Goal: Information Seeking & Learning: Learn about a topic

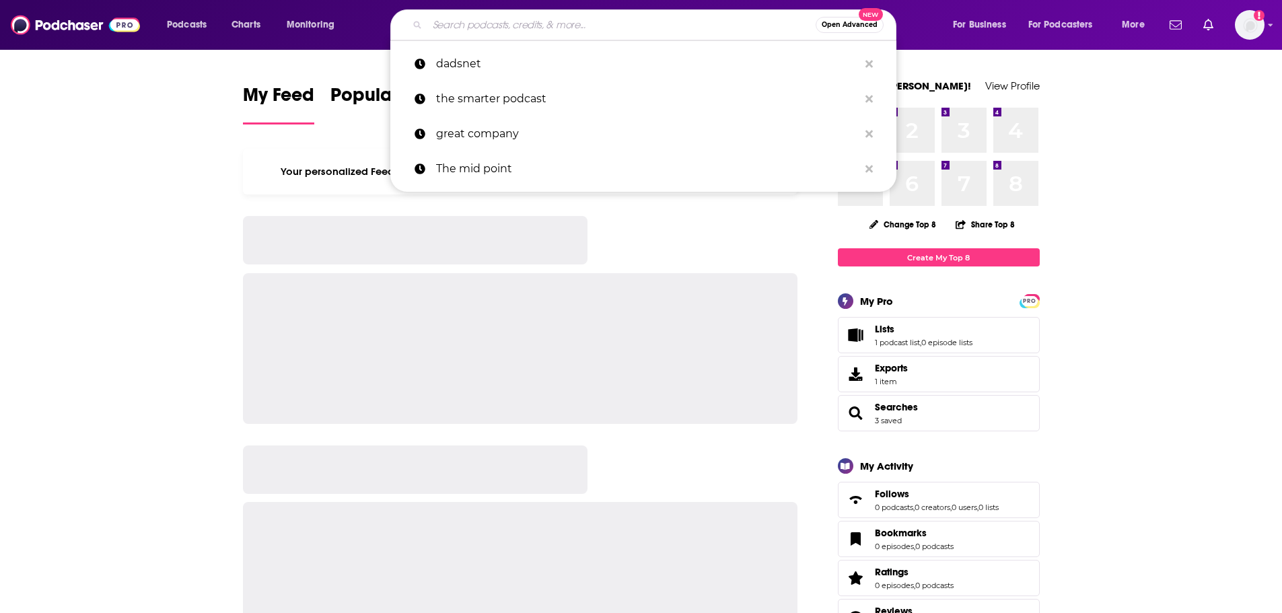
type input "e"
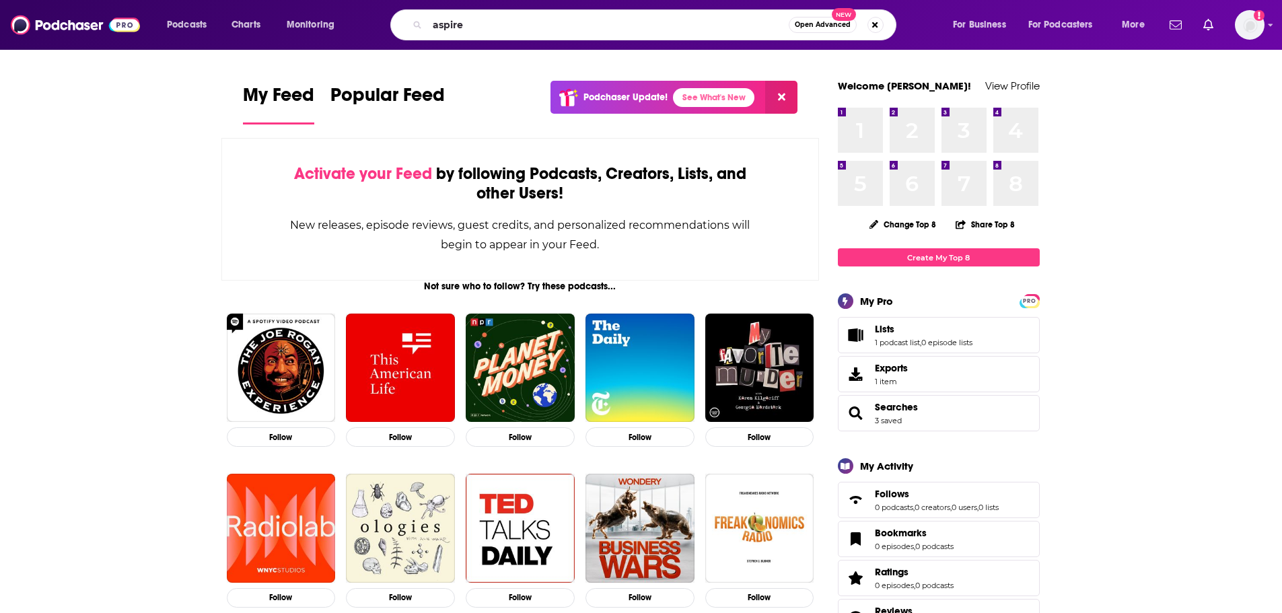
type input "aspire"
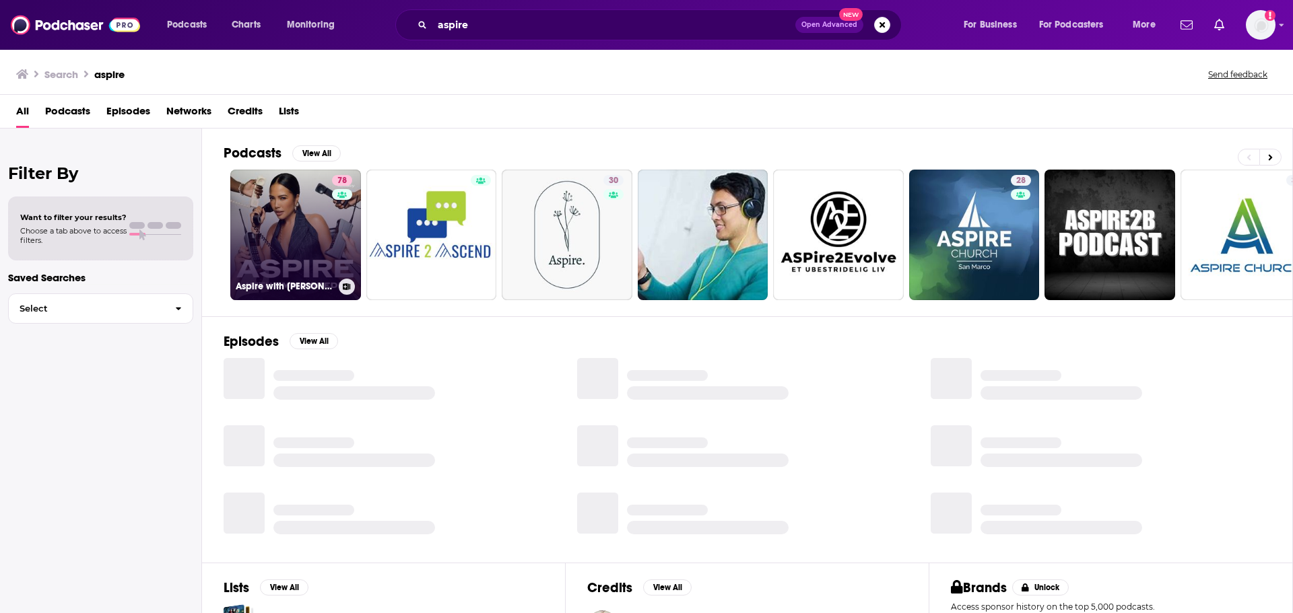
click at [305, 221] on link "78 Aspire with [PERSON_NAME]" at bounding box center [295, 235] width 131 height 131
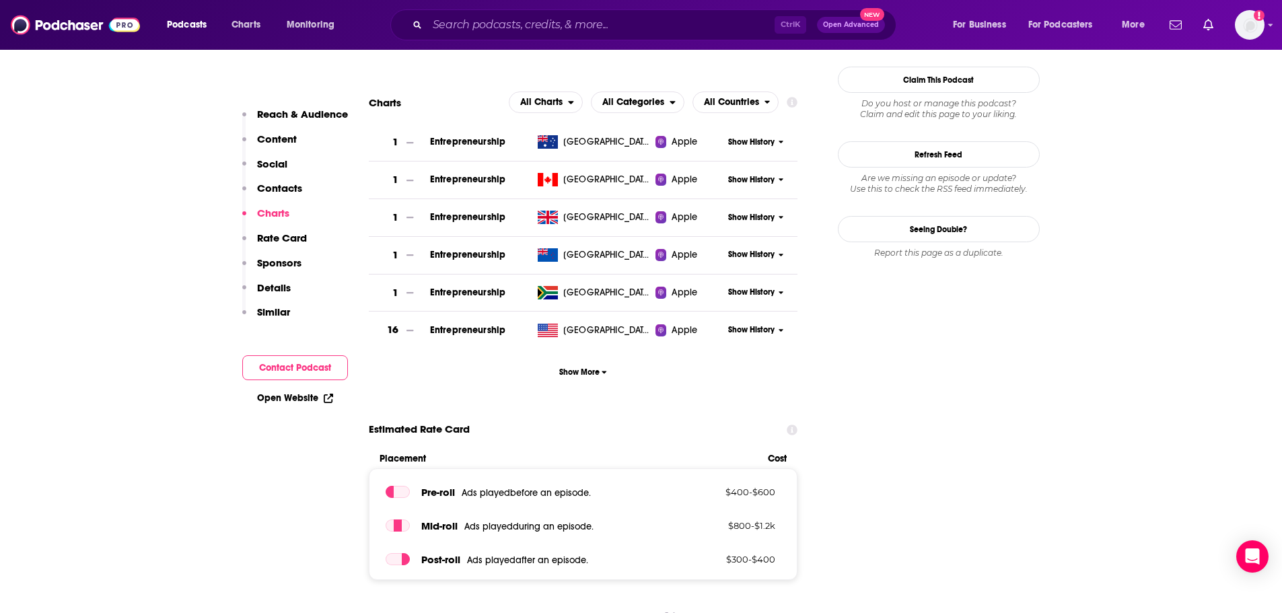
scroll to position [1212, 0]
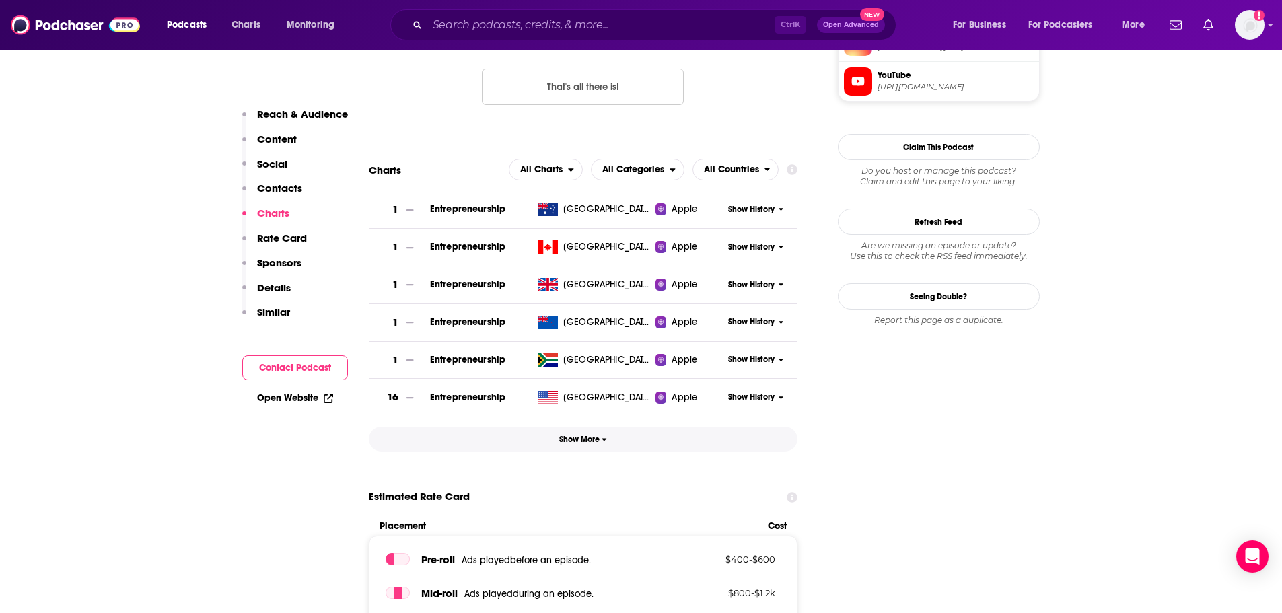
click at [578, 440] on span "Show More" at bounding box center [583, 439] width 48 height 9
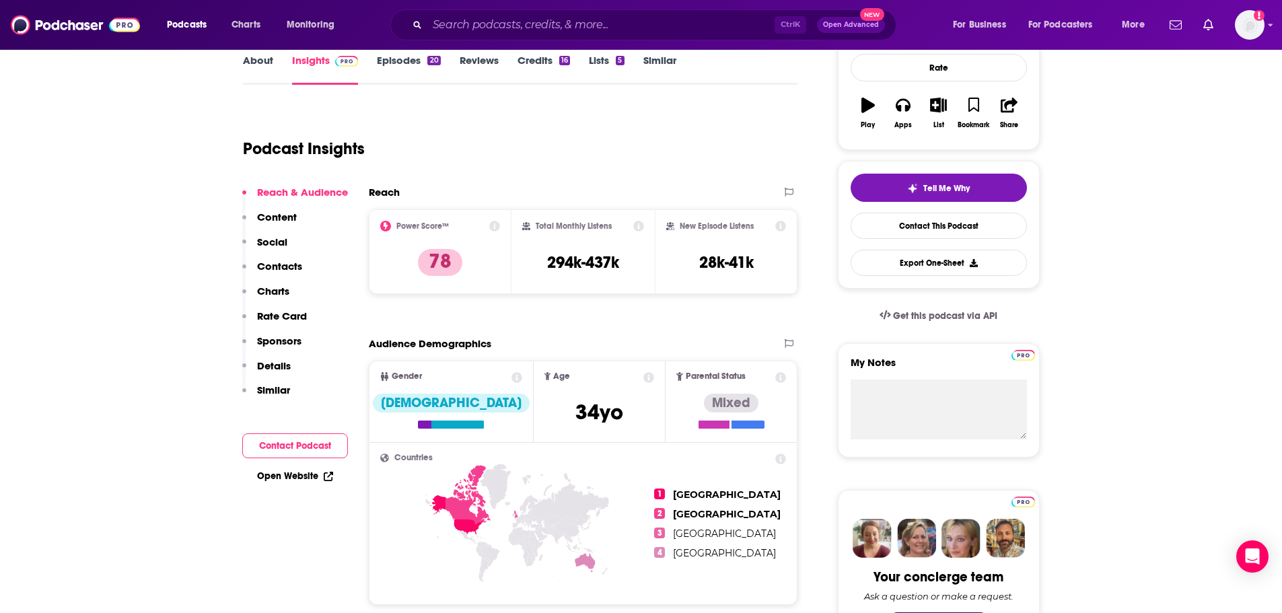
scroll to position [0, 0]
